Goal: Information Seeking & Learning: Learn about a topic

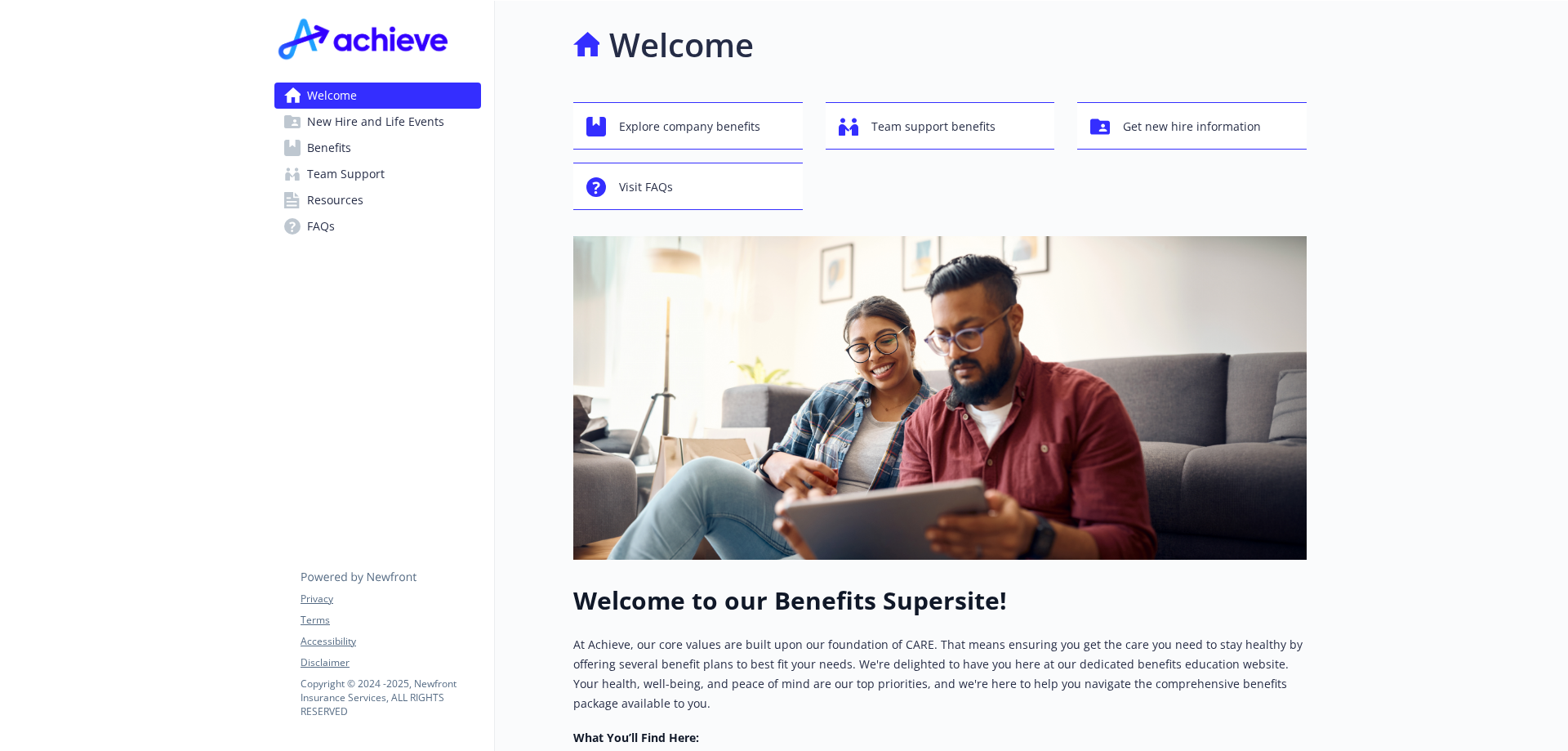
click at [329, 154] on span "Benefits" at bounding box center [329, 147] width 44 height 26
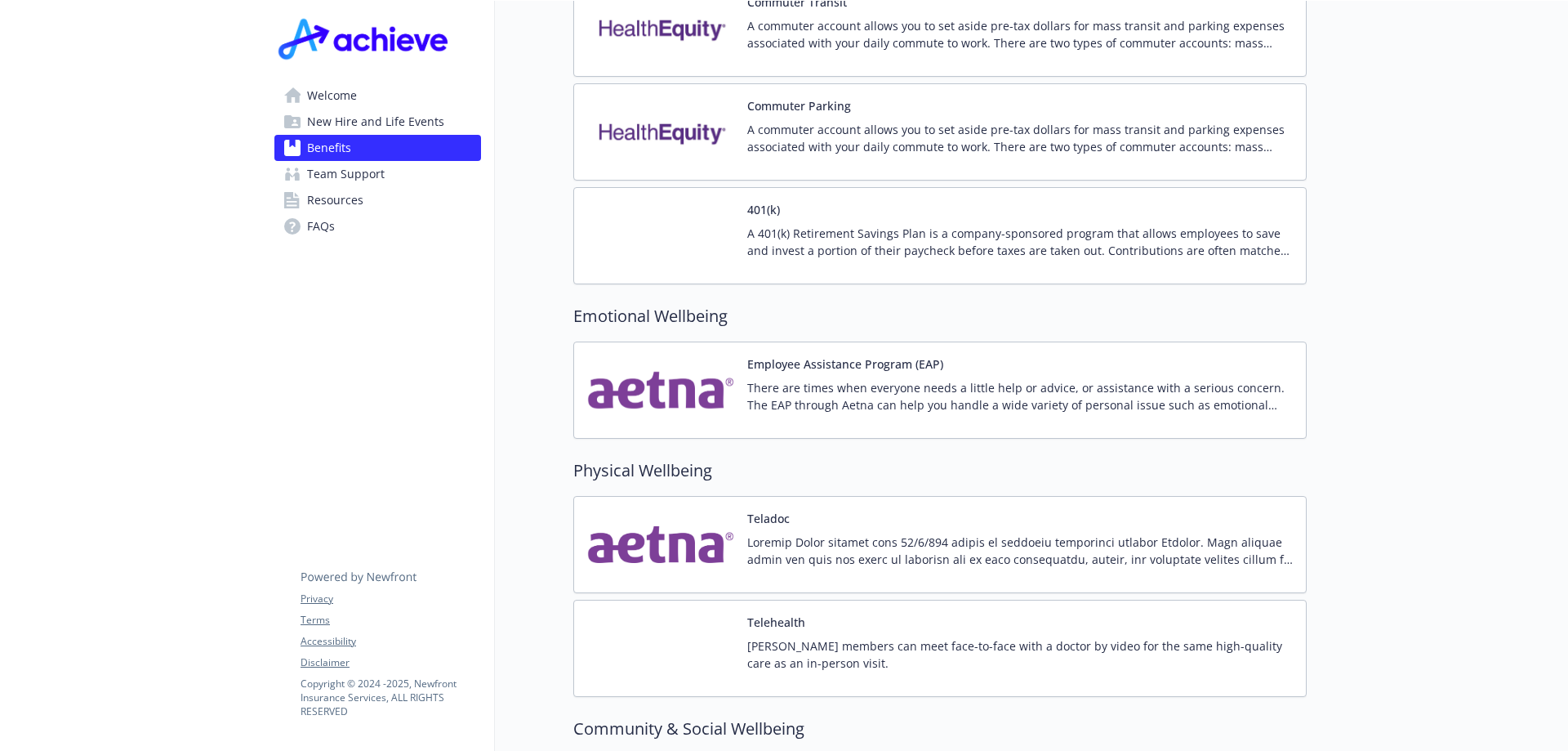
scroll to position [2714, 0]
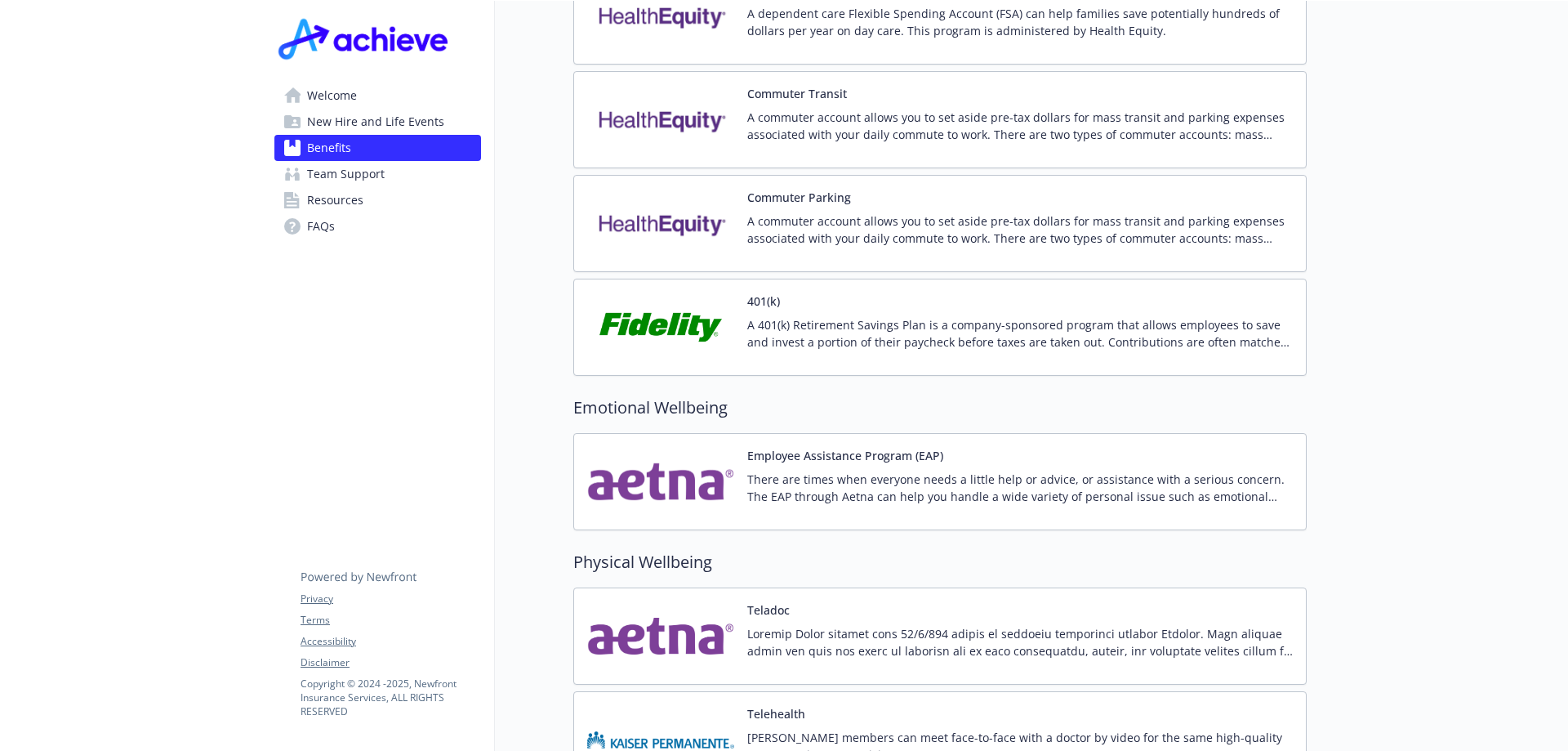
click at [818, 316] on p "A 401(k) Retirement Savings Plan is a company-sponsored program that allows emp…" at bounding box center [1020, 333] width 546 height 34
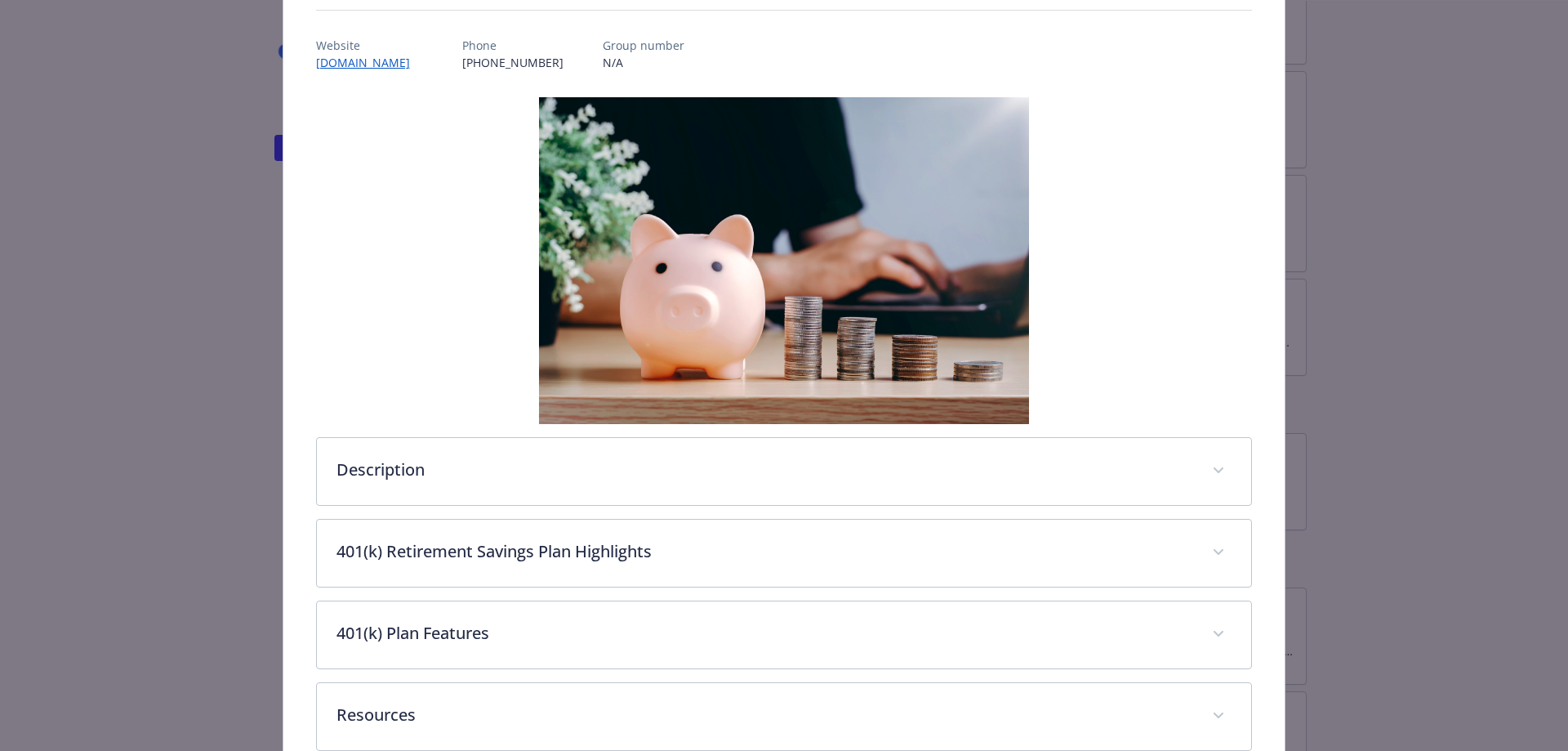
scroll to position [245, 0]
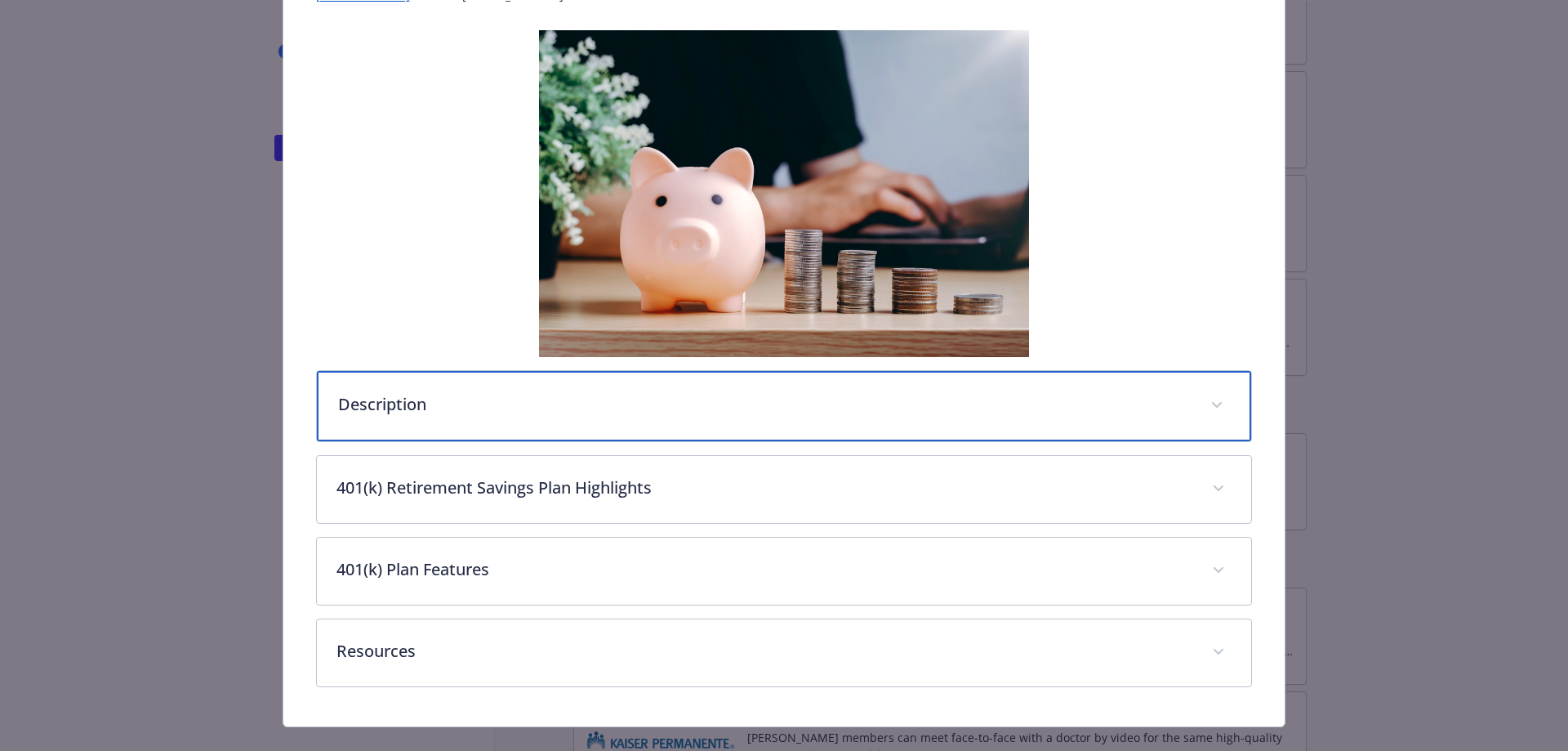
click at [1213, 396] on span "details for plan Financial Wellbeing - 401(k) - 401(k)" at bounding box center [1216, 405] width 26 height 26
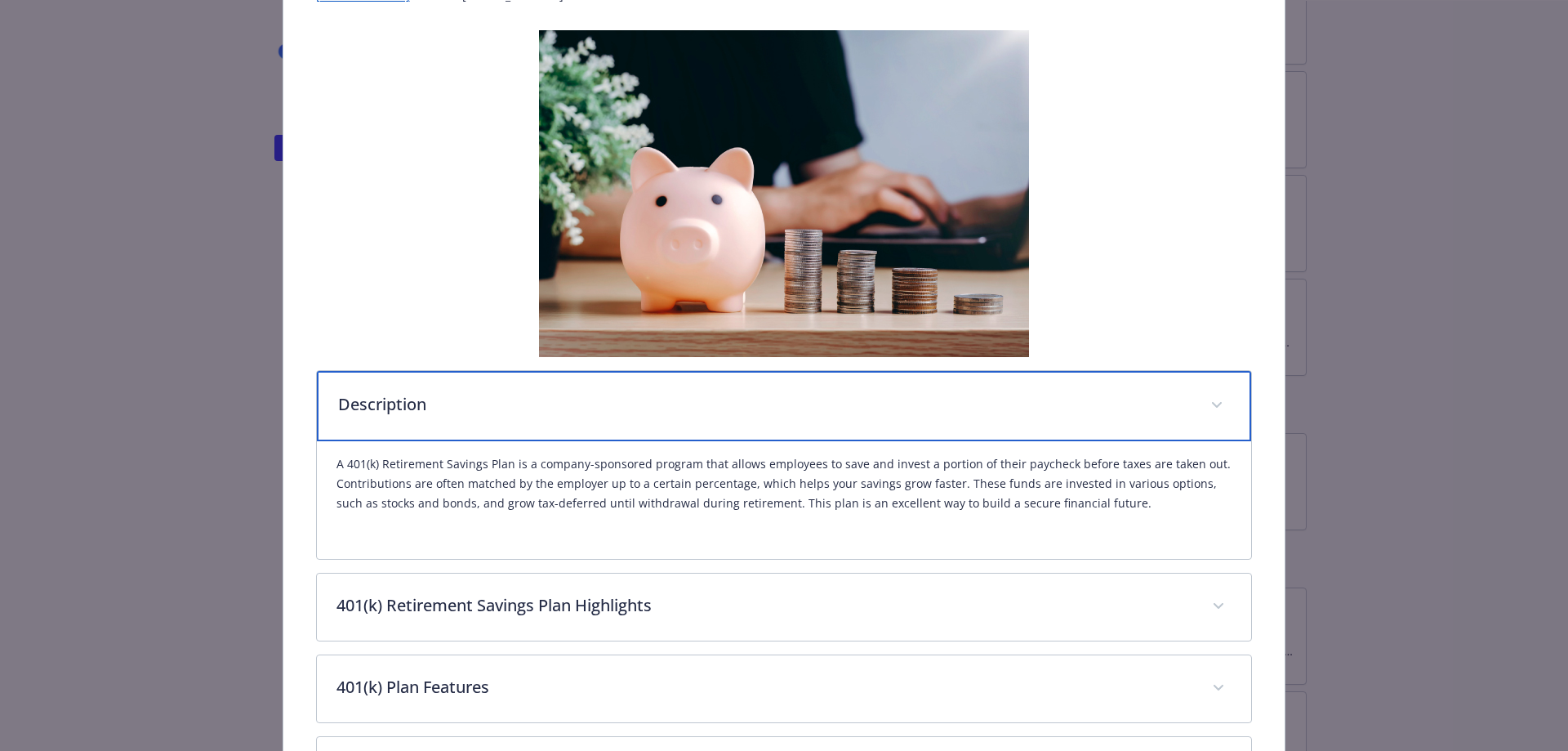
scroll to position [391, 0]
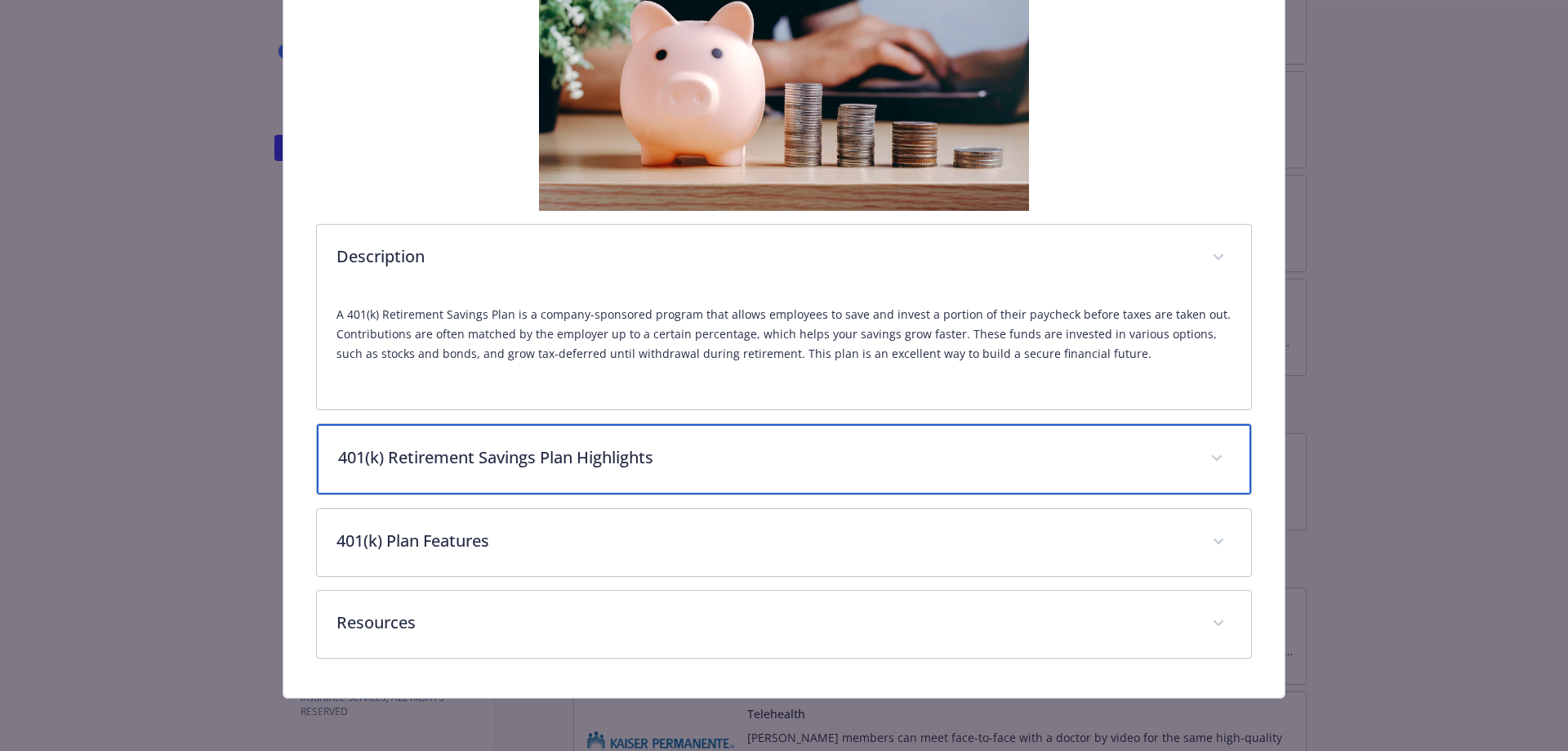
click at [1204, 469] on span "details for plan Financial Wellbeing - 401(k) - 401(k)" at bounding box center [1216, 458] width 26 height 26
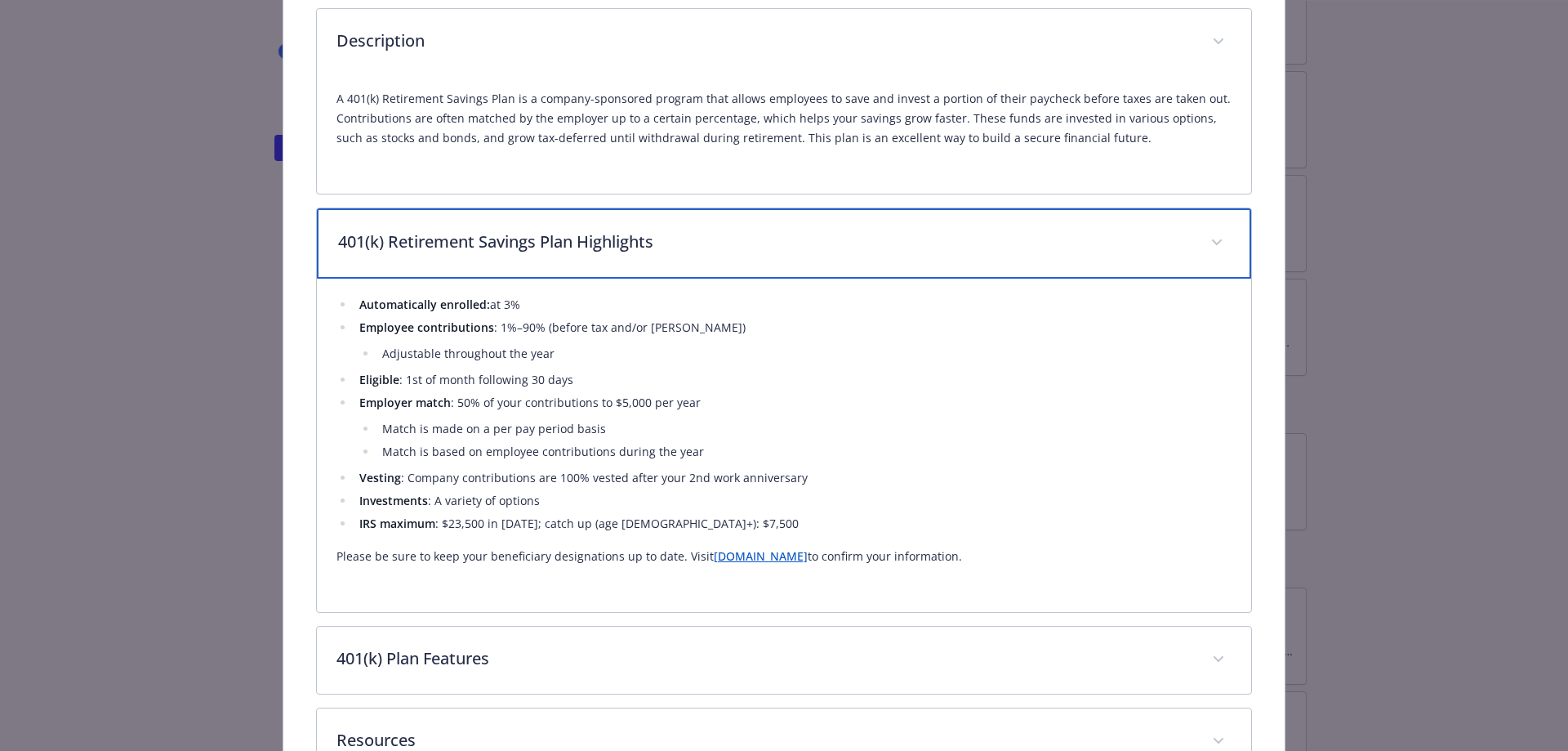
scroll to position [637, 0]
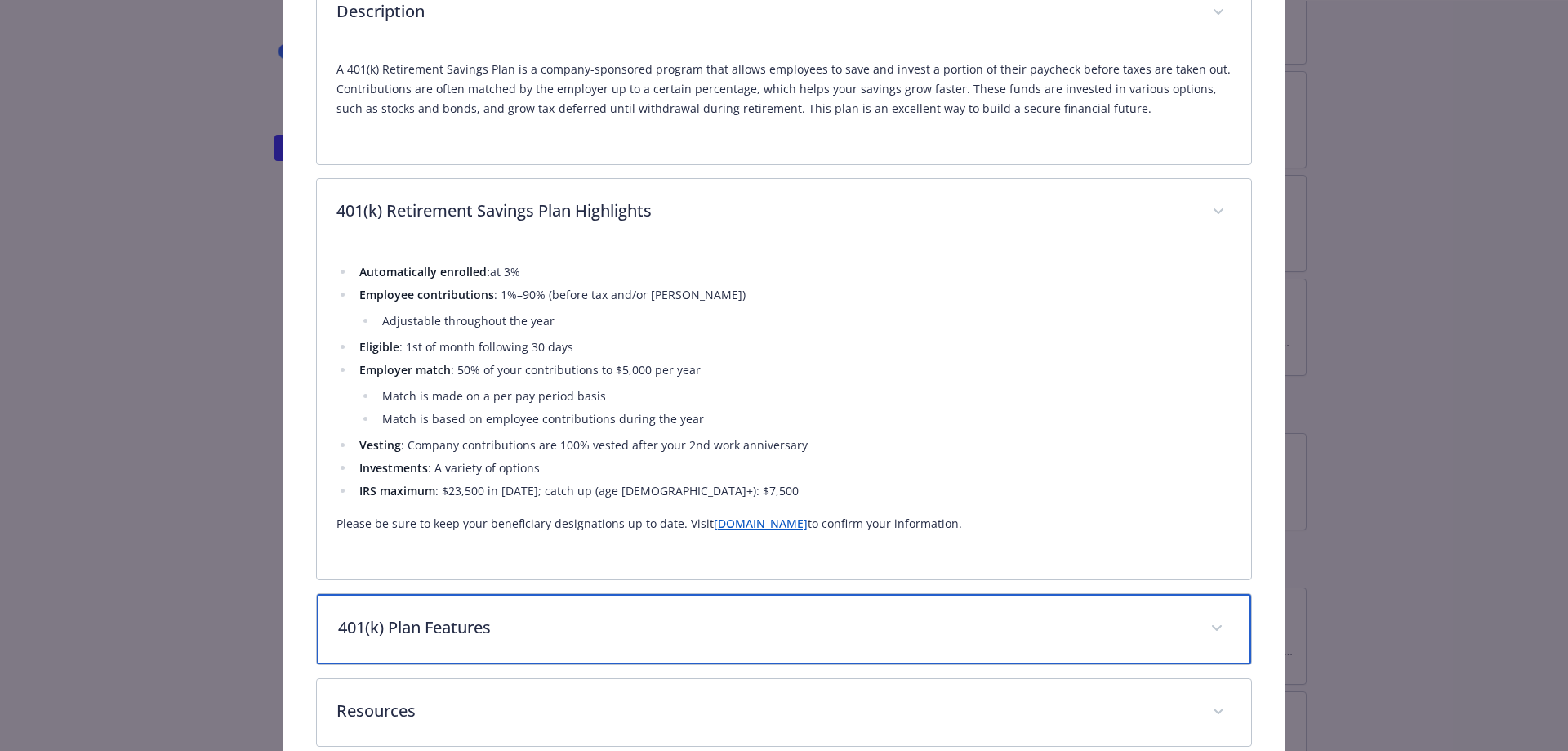
click at [906, 597] on div "401(k) Plan Features" at bounding box center [784, 629] width 935 height 71
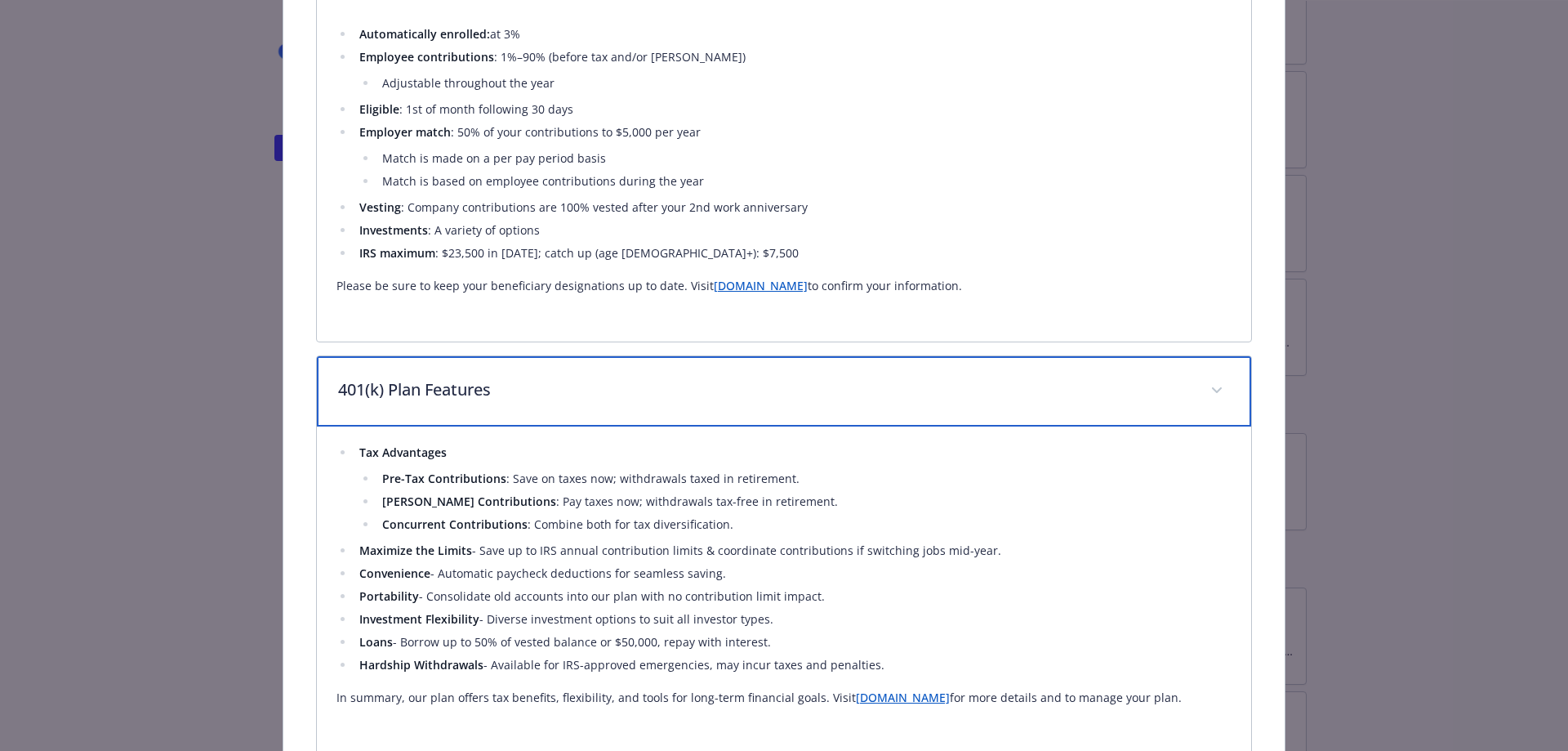
scroll to position [881, 0]
